Goal: Check status

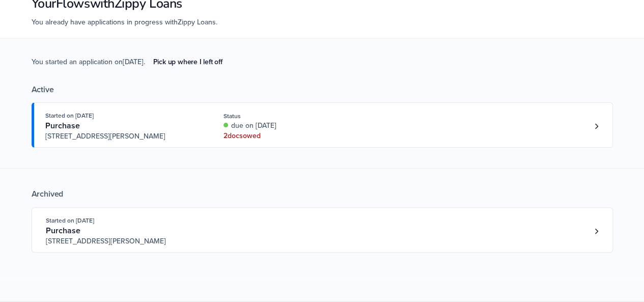
scroll to position [73, 0]
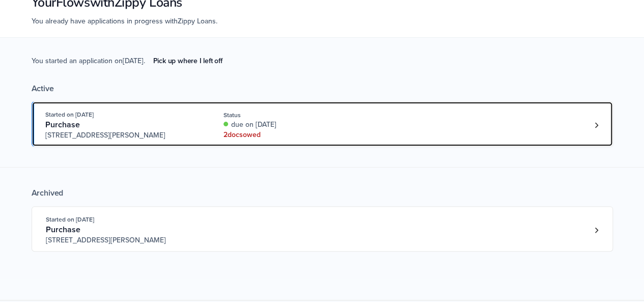
click at [430, 131] on div "Started on Aug. 27th, 2025 Purchase 3612 Hawthorn Dr, Jackson, MI, 49201 Status…" at bounding box center [317, 124] width 544 height 31
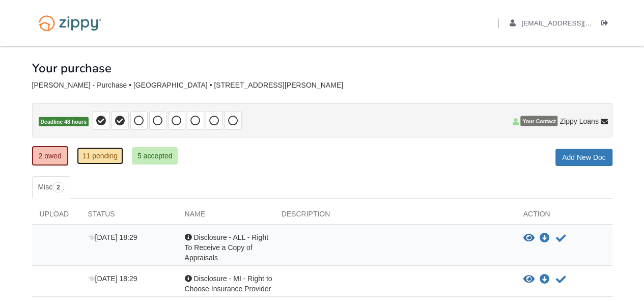
click at [107, 156] on link "11 pending" at bounding box center [100, 155] width 46 height 17
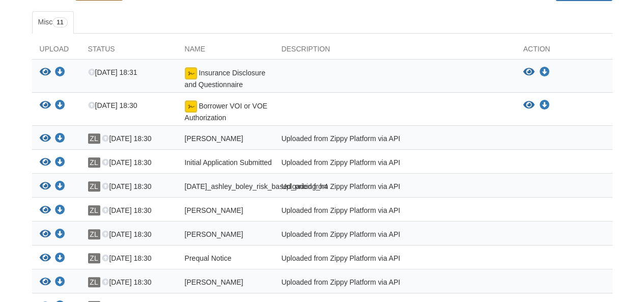
scroll to position [168, 0]
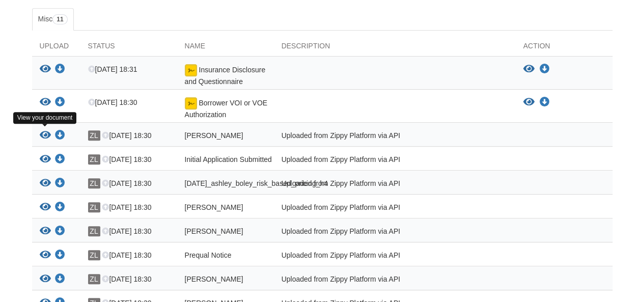
click at [45, 137] on icon "View ashley_boley_credit_authorization" at bounding box center [45, 135] width 11 height 10
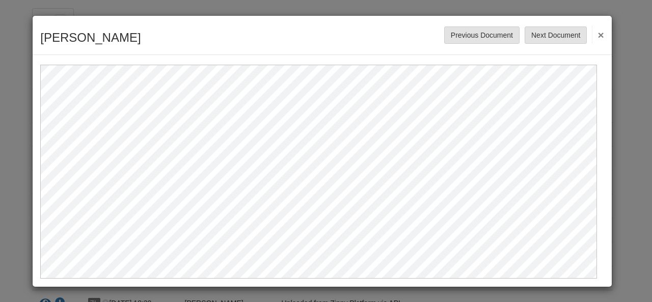
click at [592, 33] on button "×" at bounding box center [598, 34] width 12 height 18
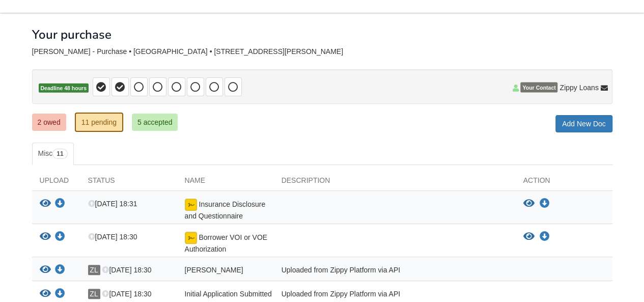
scroll to position [32, 0]
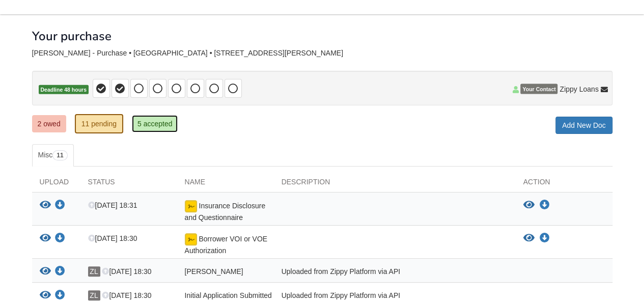
click at [172, 118] on link "5 accepted" at bounding box center [155, 123] width 46 height 17
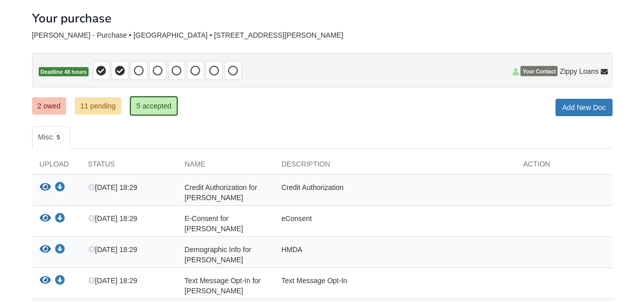
scroll to position [36, 0]
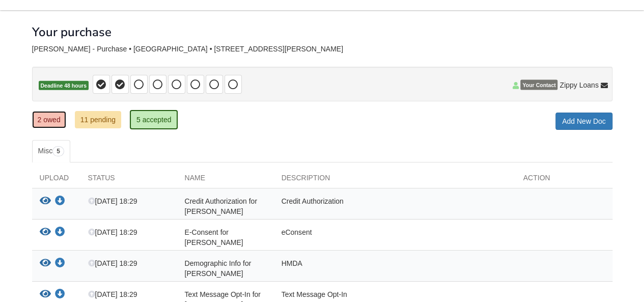
click at [57, 120] on link "2 owed" at bounding box center [49, 119] width 34 height 17
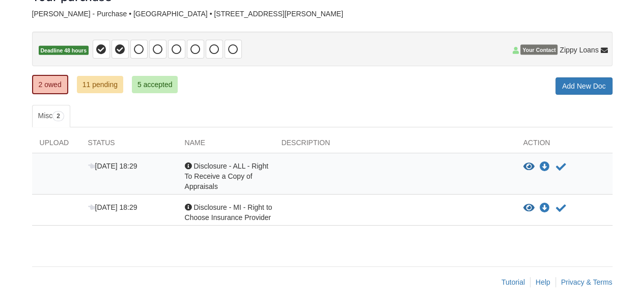
scroll to position [74, 0]
